Goal: Task Accomplishment & Management: Manage account settings

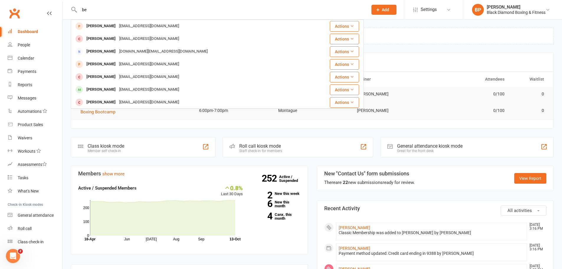
type input "b"
click at [169, 6] on input "cox" at bounding box center [221, 10] width 286 height 8
type input "cox"
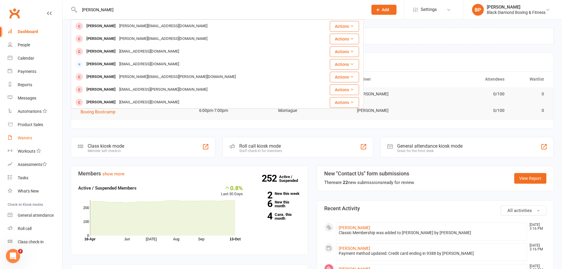
click at [26, 138] on div "Waivers" at bounding box center [25, 137] width 14 height 5
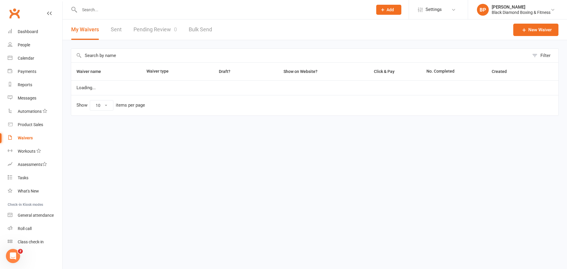
select select "50"
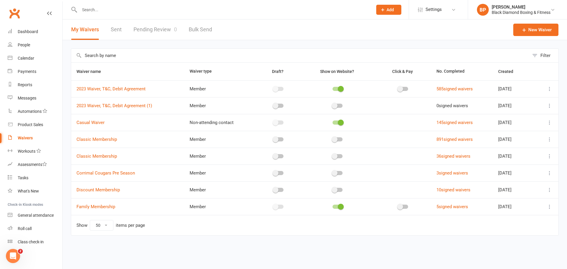
click at [154, 31] on link "Pending Review 0" at bounding box center [154, 29] width 43 height 20
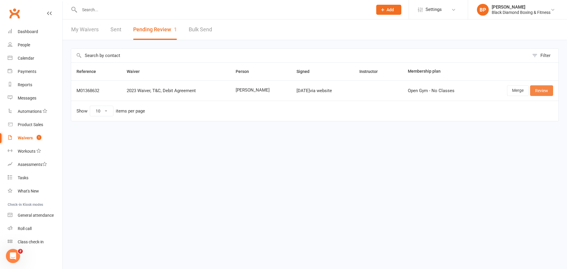
click at [543, 89] on link "Review" at bounding box center [541, 90] width 23 height 11
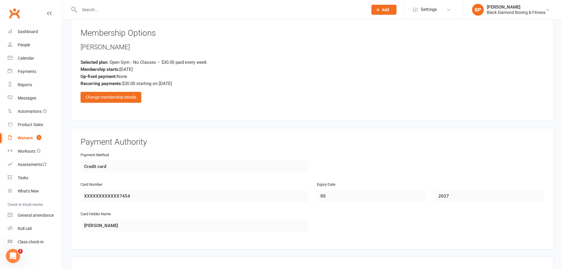
scroll to position [443, 0]
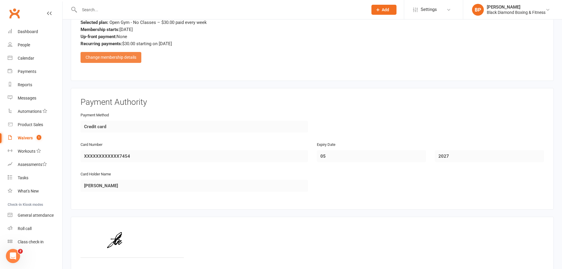
click at [122, 55] on div "Change membership details" at bounding box center [111, 57] width 61 height 11
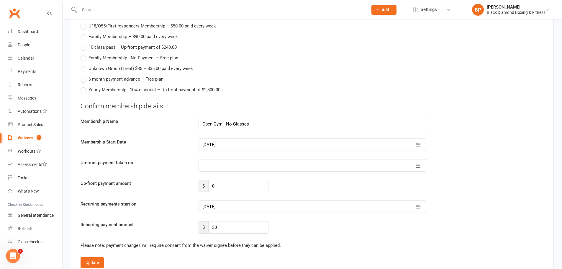
scroll to position [561, 0]
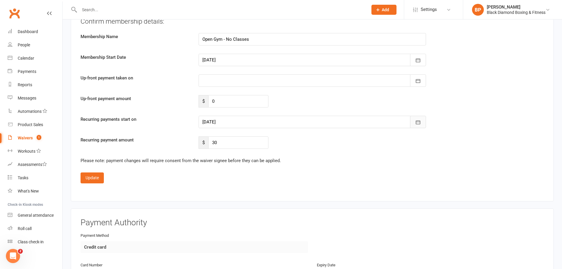
click at [420, 121] on icon "button" at bounding box center [418, 122] width 4 height 4
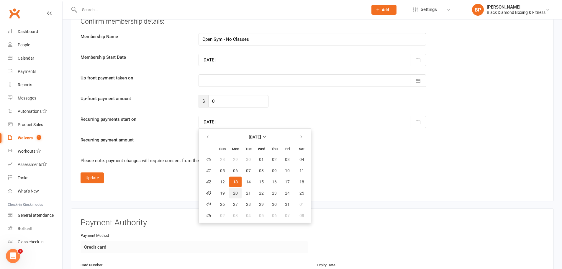
click at [236, 194] on span "20" at bounding box center [235, 193] width 5 height 5
type input "20 Oct 2025"
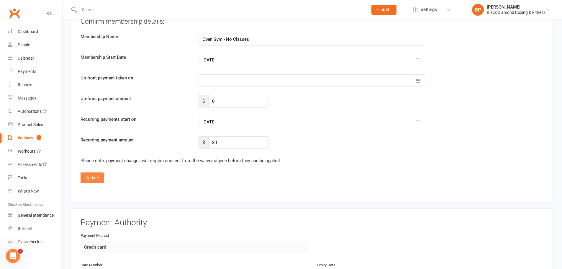
click at [95, 178] on button "Update" at bounding box center [92, 177] width 23 height 11
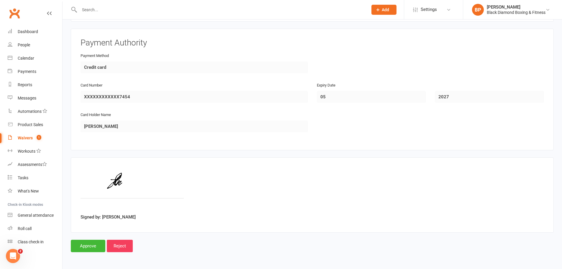
scroll to position [502, 0]
click at [91, 246] on input "Approve" at bounding box center [88, 246] width 35 height 12
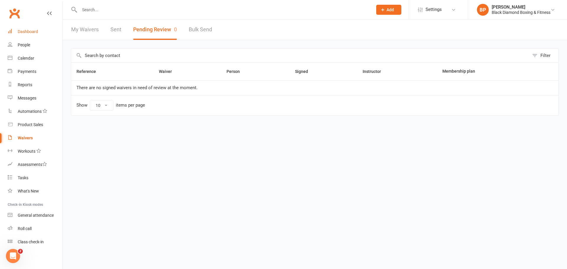
click at [27, 30] on div "Dashboard" at bounding box center [28, 31] width 20 height 5
